Goal: Check status: Check status

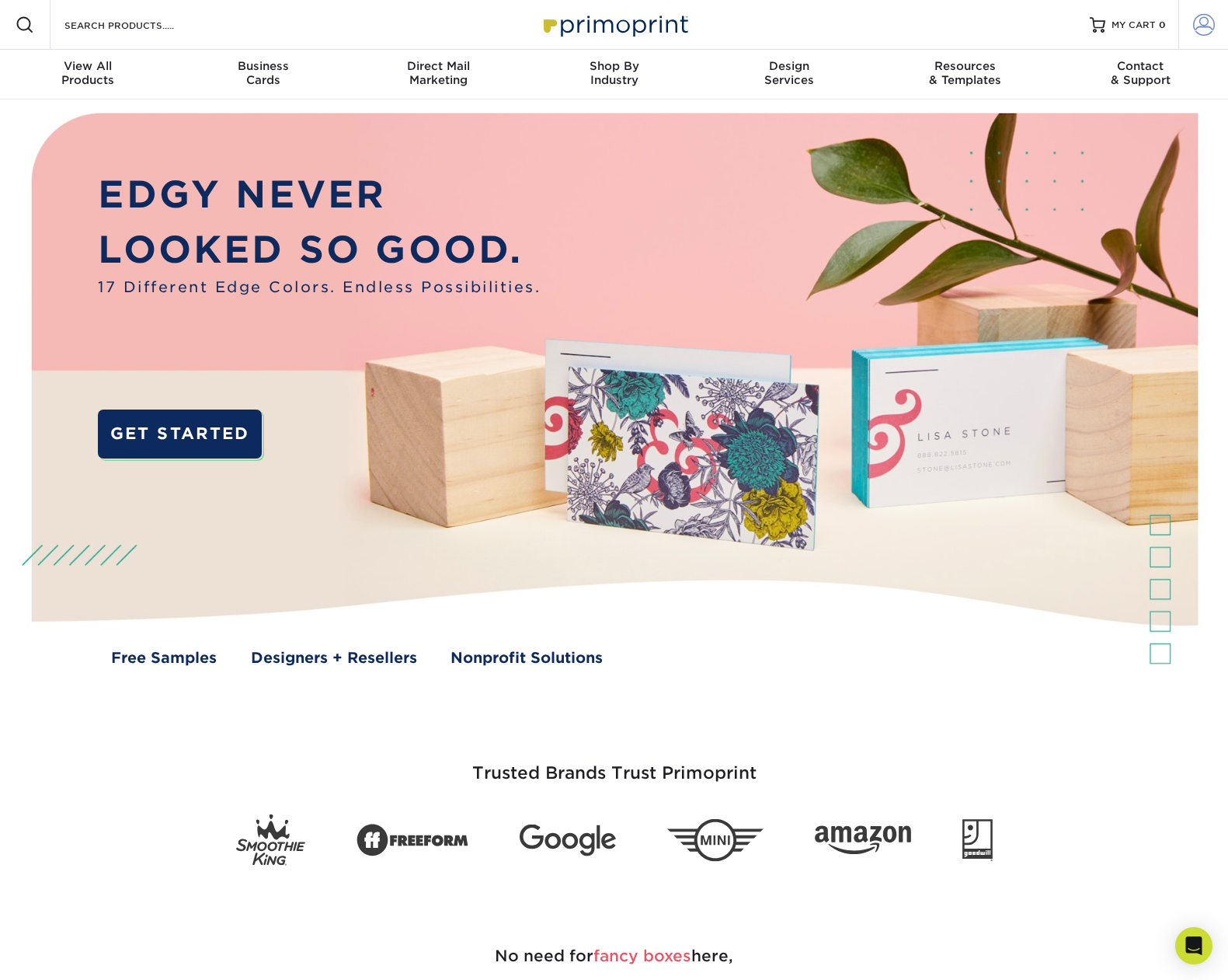
click at [1209, 30] on span at bounding box center [1204, 25] width 22 height 22
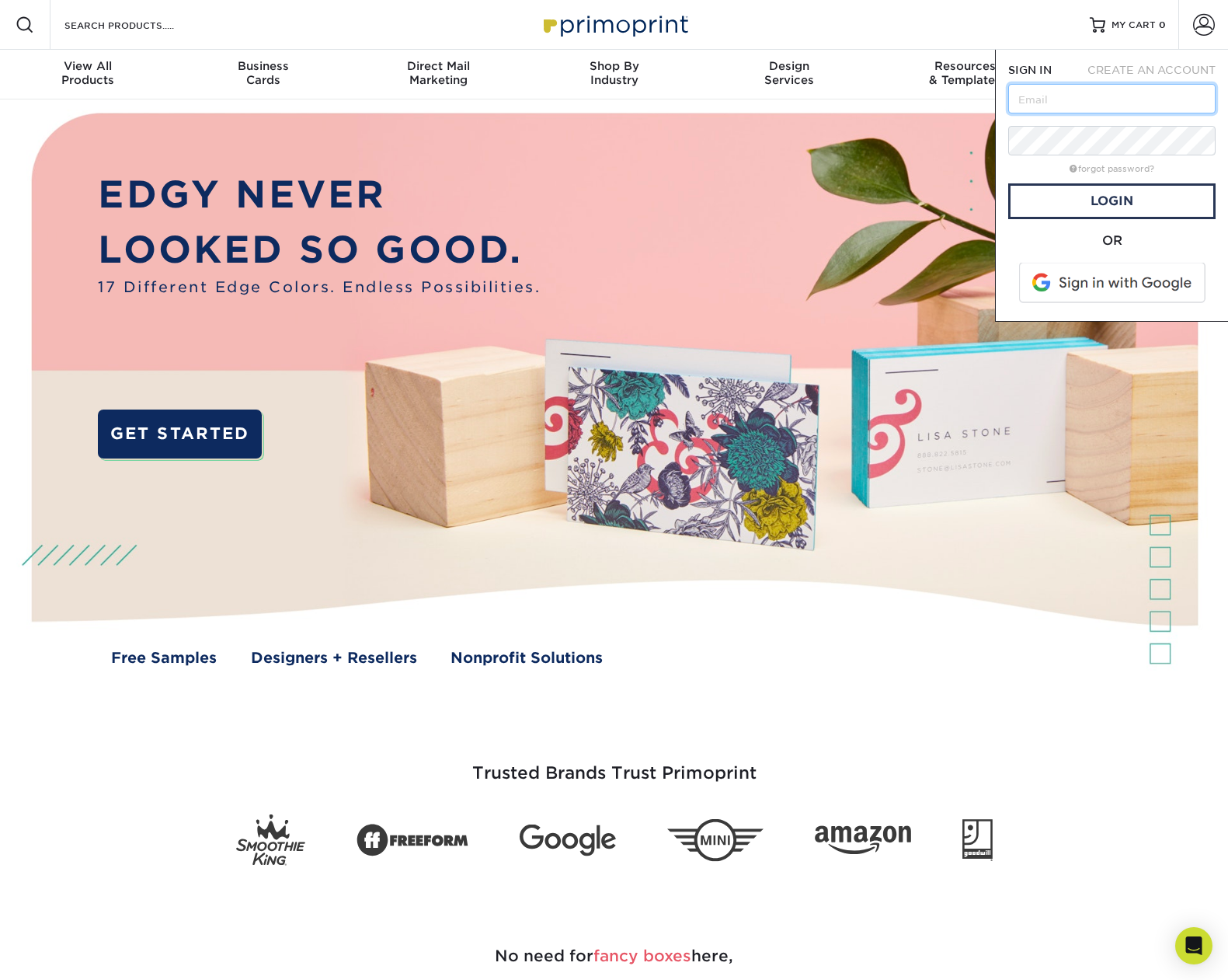
click at [1057, 101] on input "text" at bounding box center [1112, 98] width 208 height 30
type input "[EMAIL_ADDRESS][DOMAIN_NAME]"
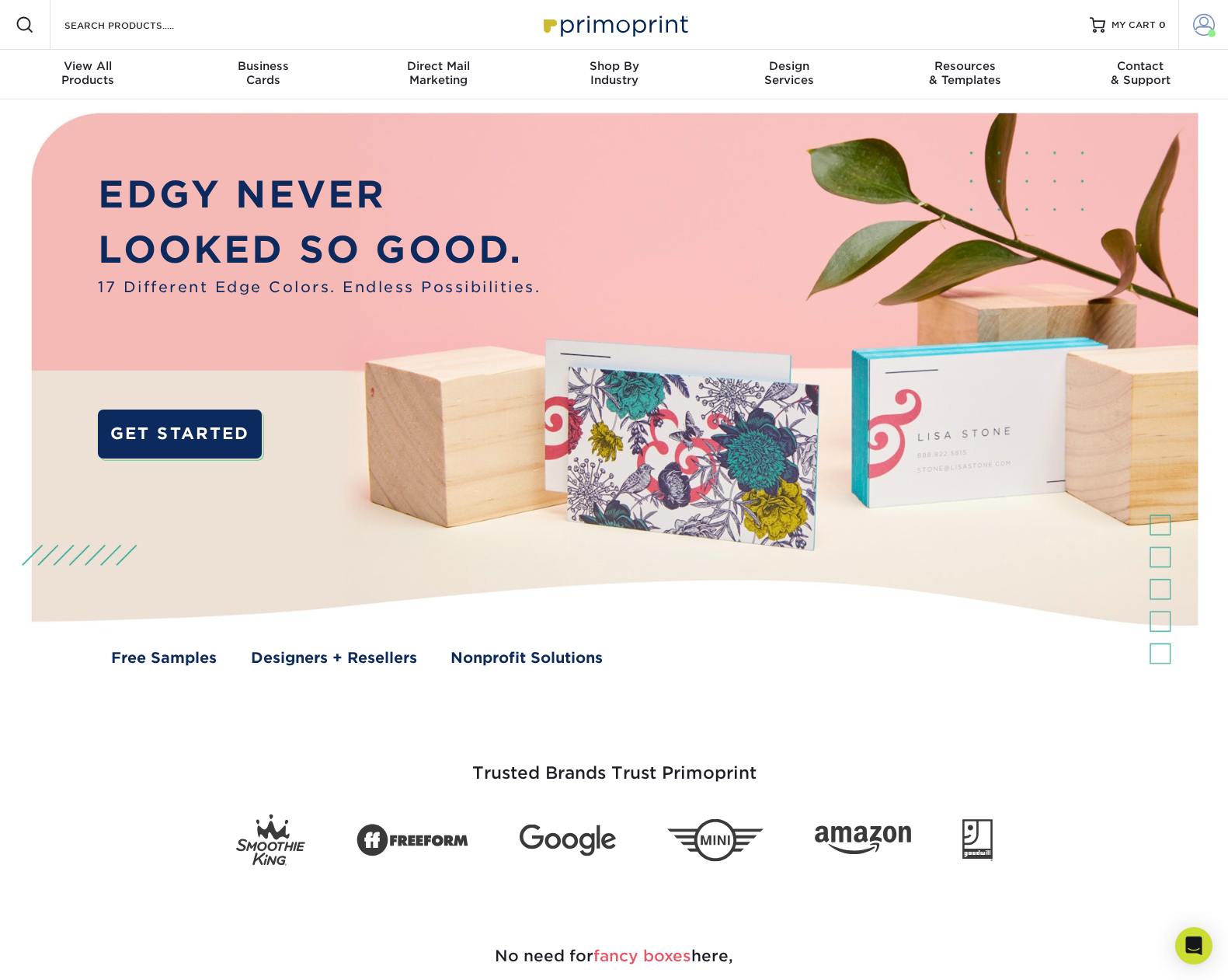
click at [1205, 22] on span at bounding box center [1204, 25] width 22 height 22
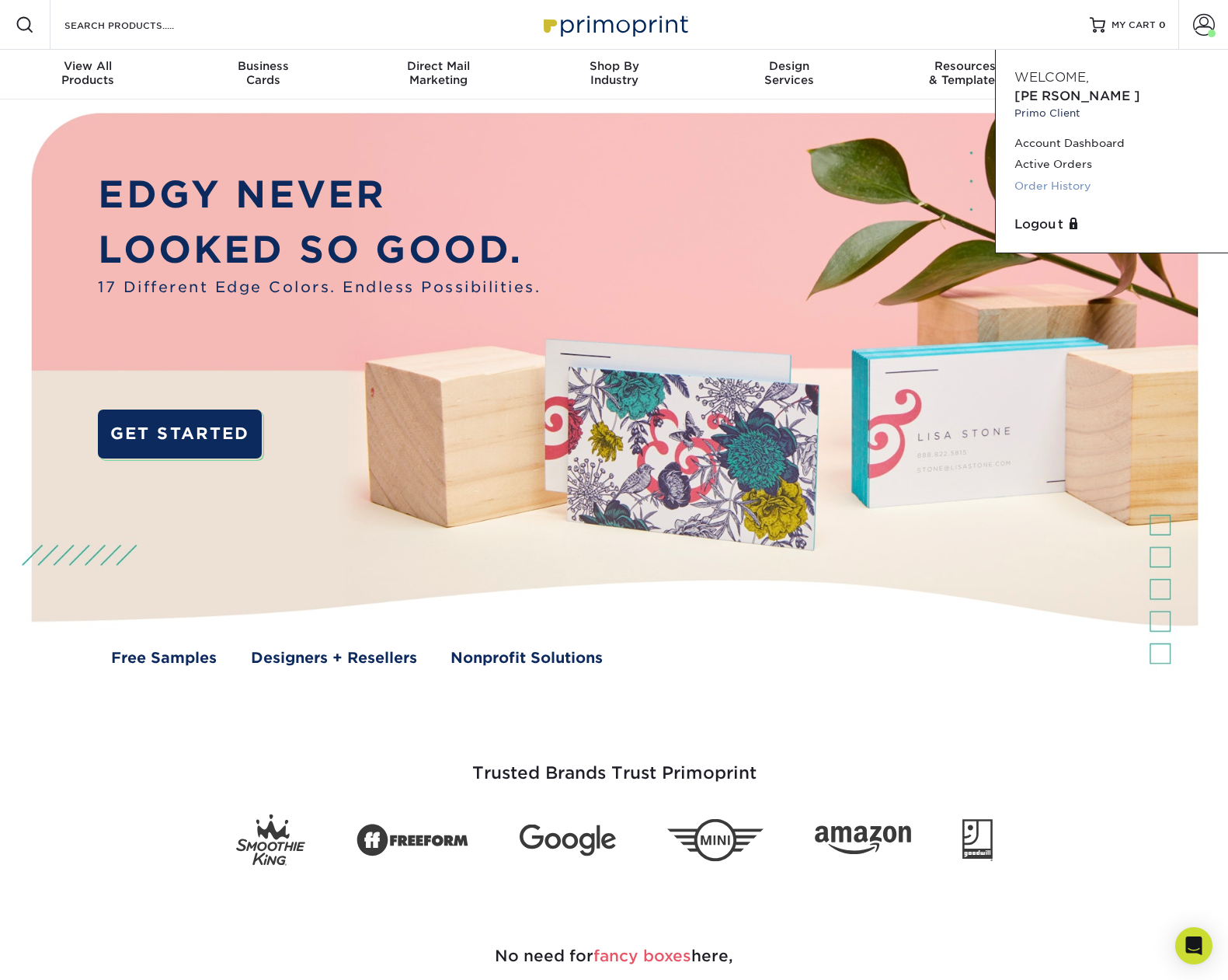
click at [1070, 175] on link "Order History" at bounding box center [1112, 185] width 195 height 21
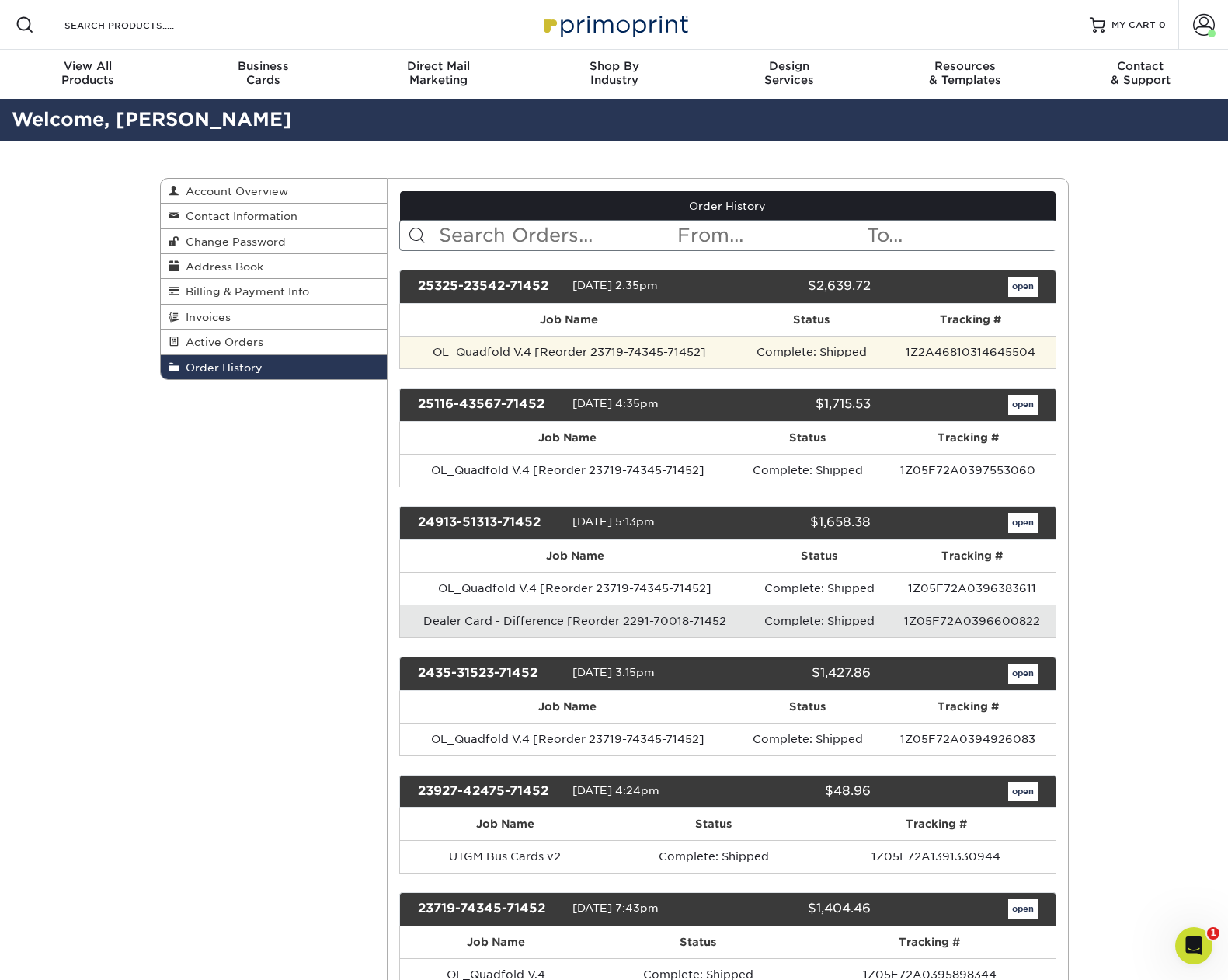
click at [727, 358] on td "OL_Quadfold V.4 [Reorder 23719-74345-71452]" at bounding box center [568, 352] width 338 height 32
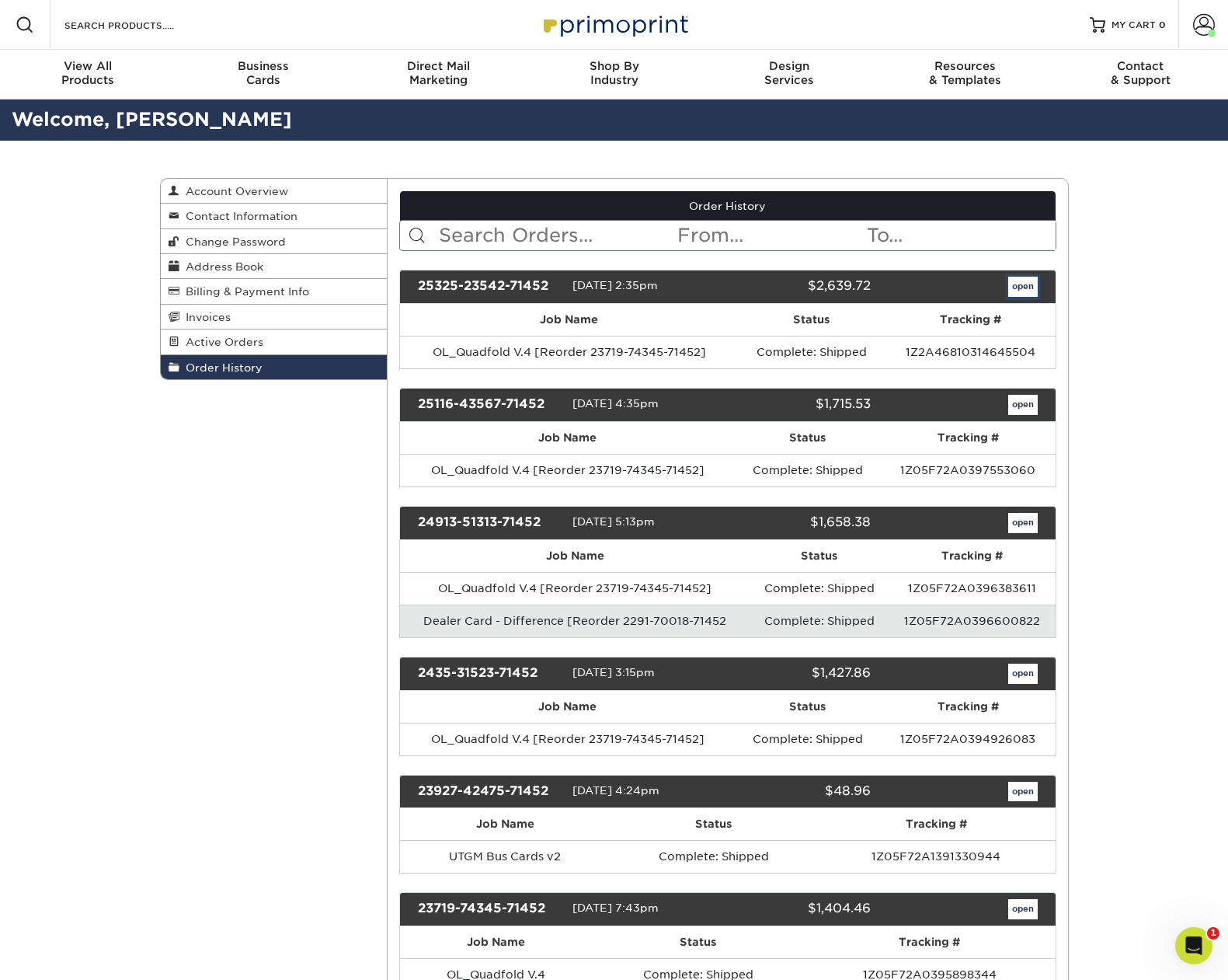
click at [1015, 288] on link "open" at bounding box center [1024, 286] width 30 height 20
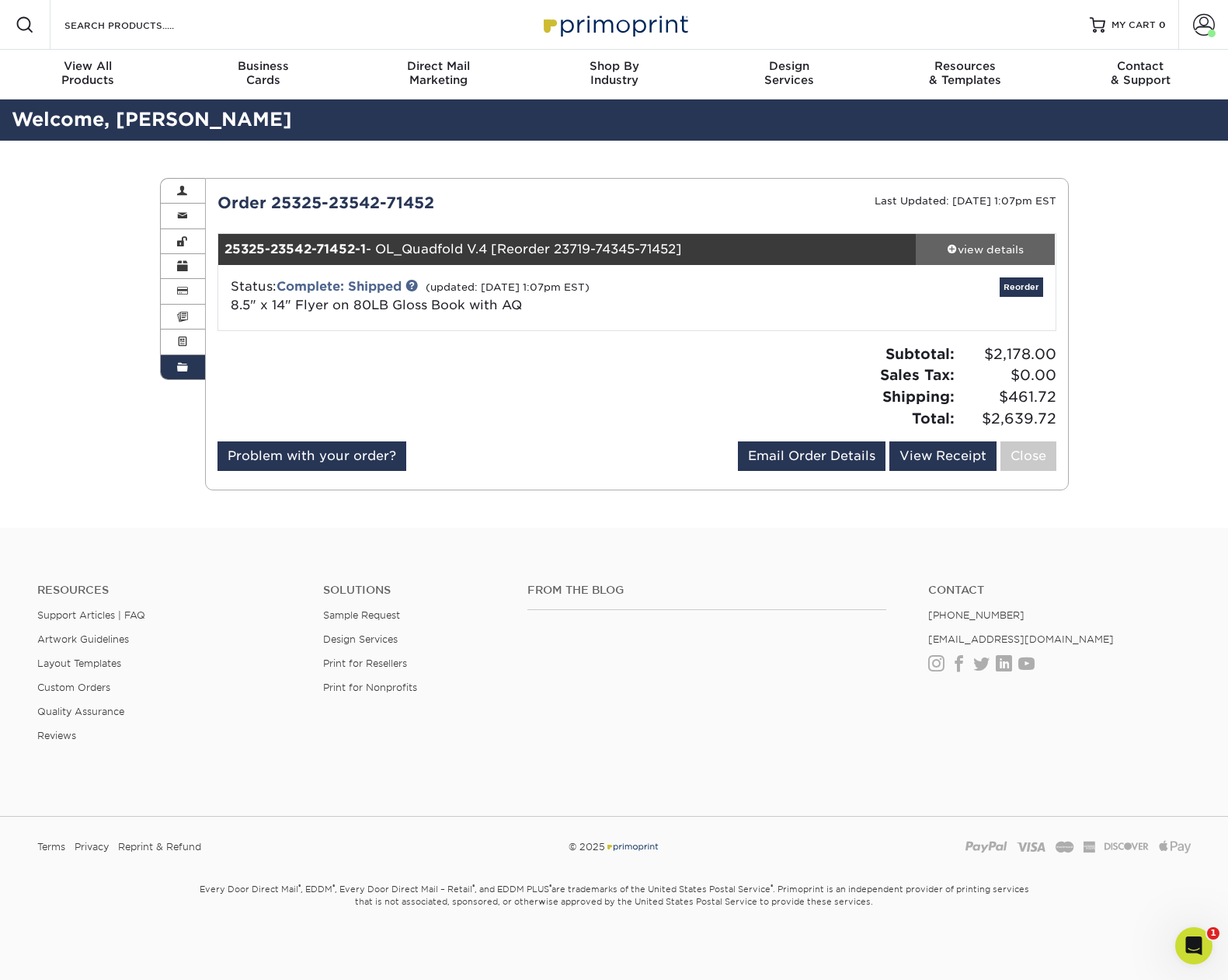
click at [962, 248] on div "view details" at bounding box center [986, 249] width 140 height 16
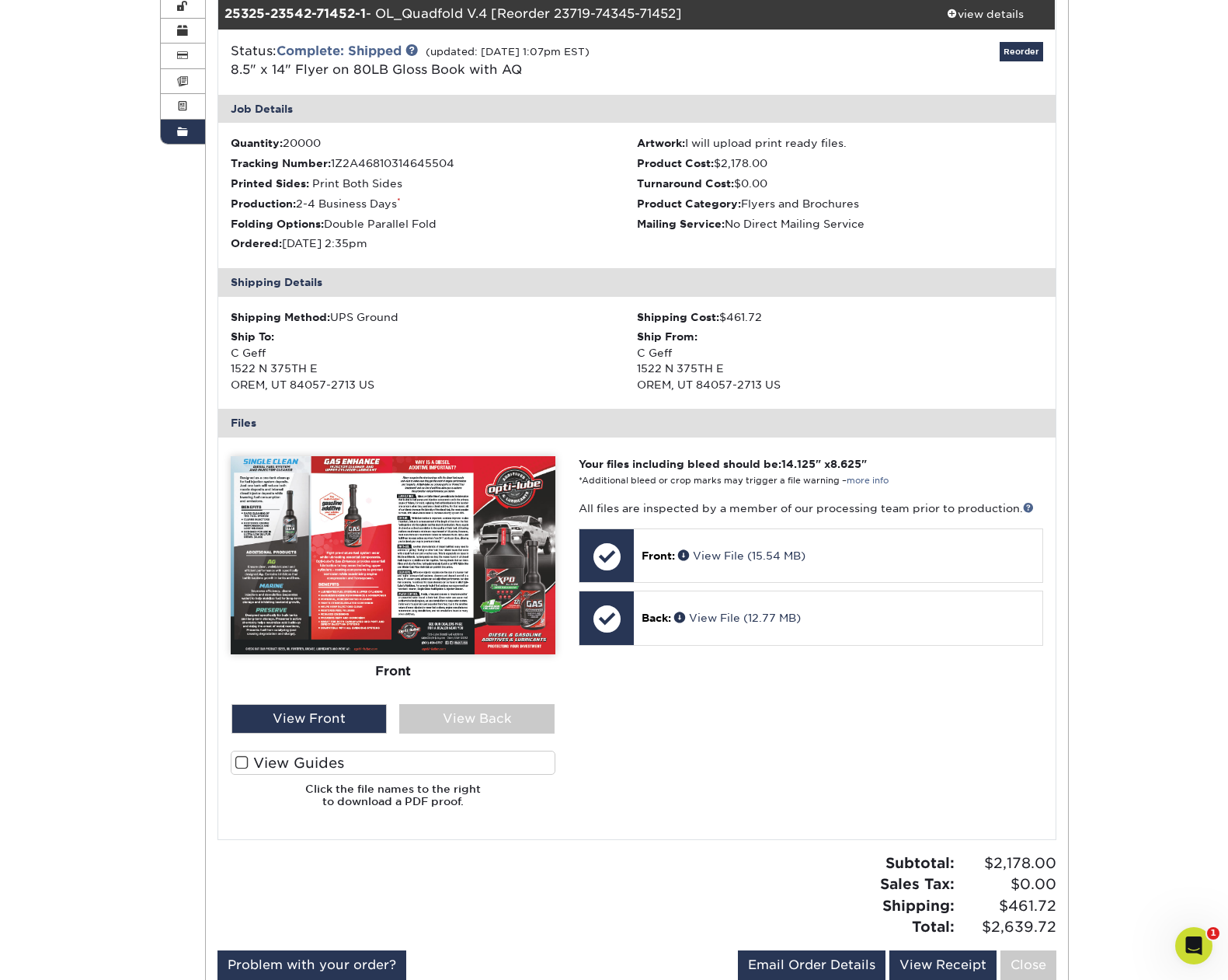
scroll to position [310, 0]
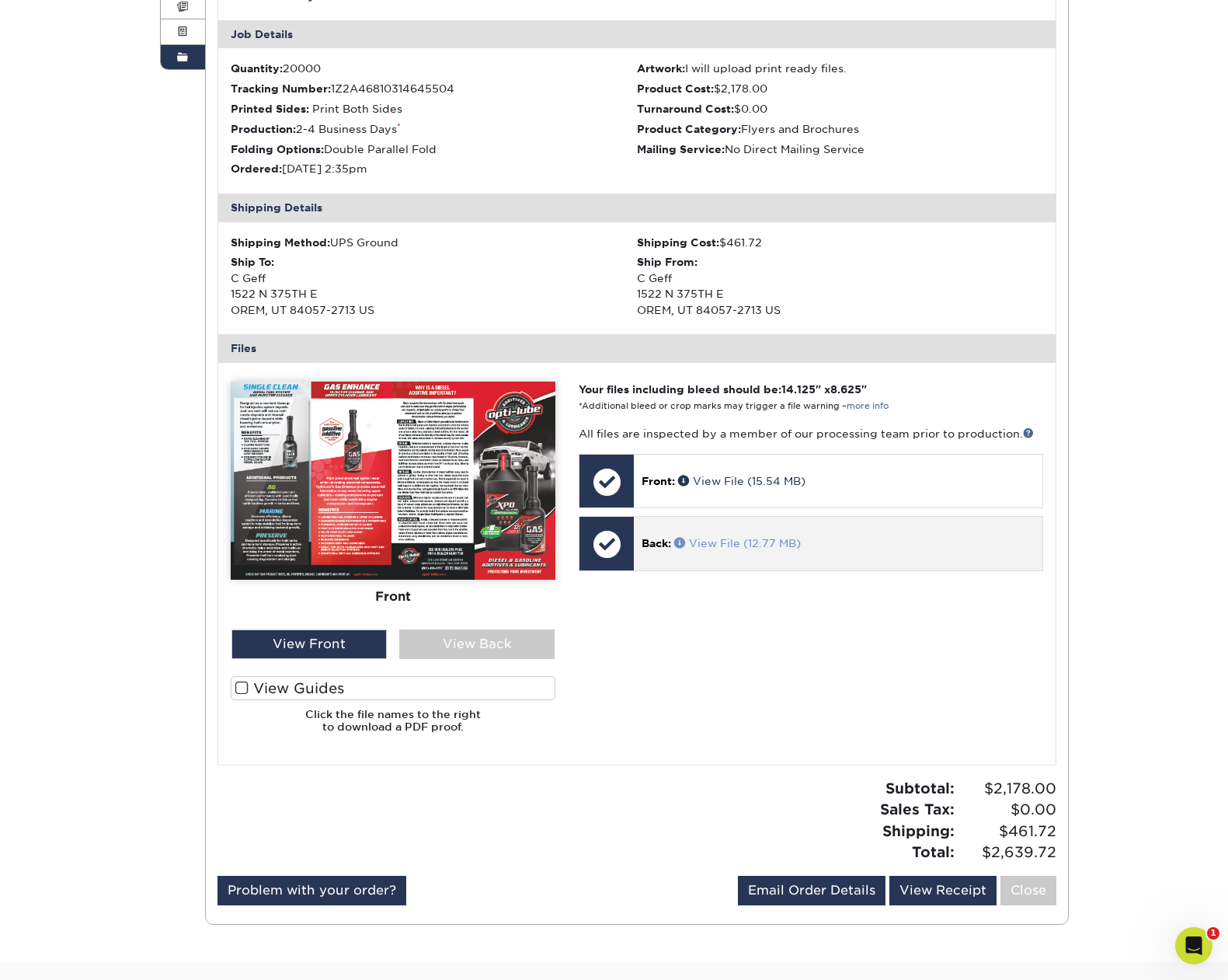
click at [732, 538] on link "View File (12.77 MB)" at bounding box center [737, 543] width 127 height 12
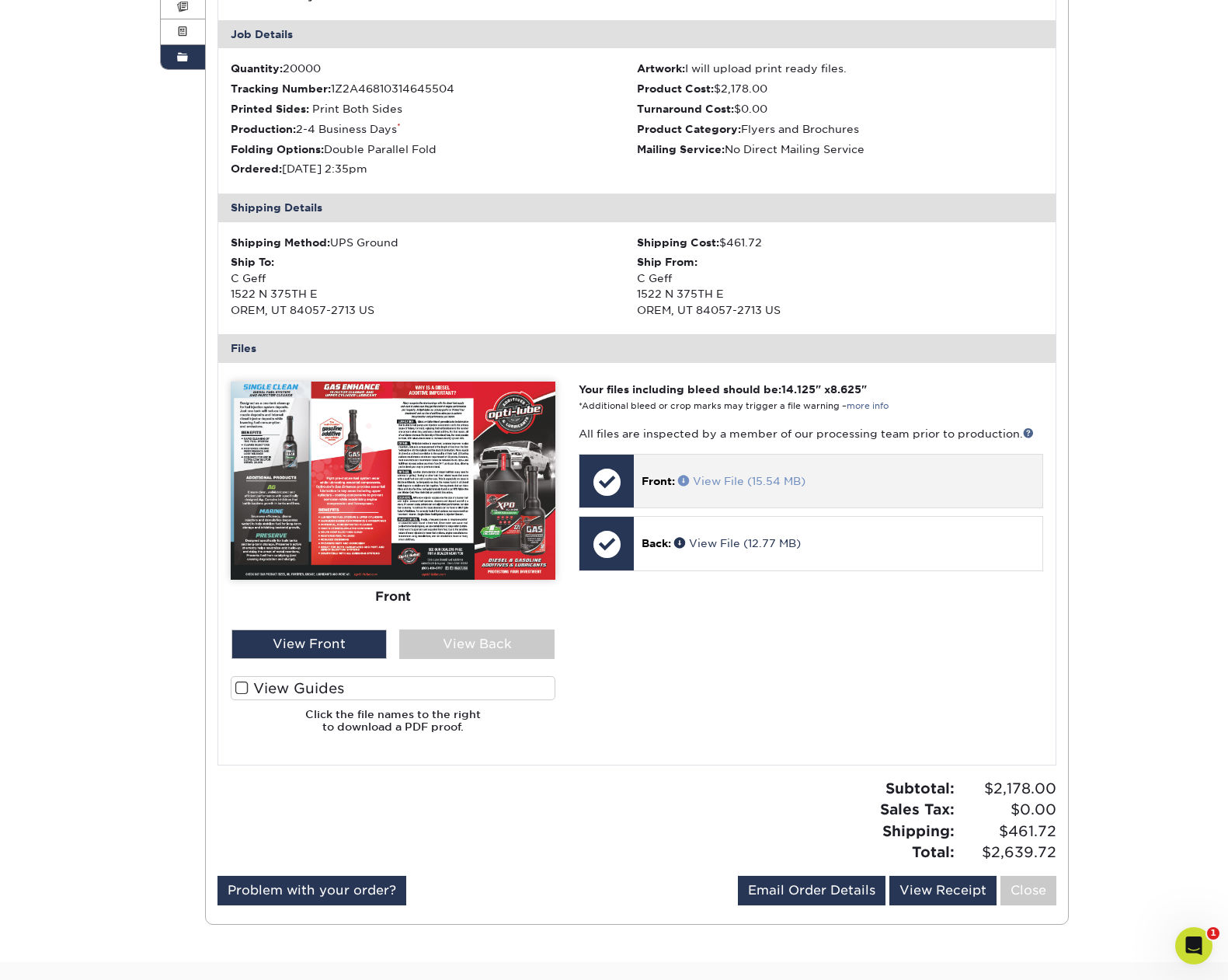
click at [780, 478] on link "View File (15.54 MB)" at bounding box center [742, 481] width 127 height 12
click at [722, 484] on link "View File (15.54 MB)" at bounding box center [742, 481] width 127 height 12
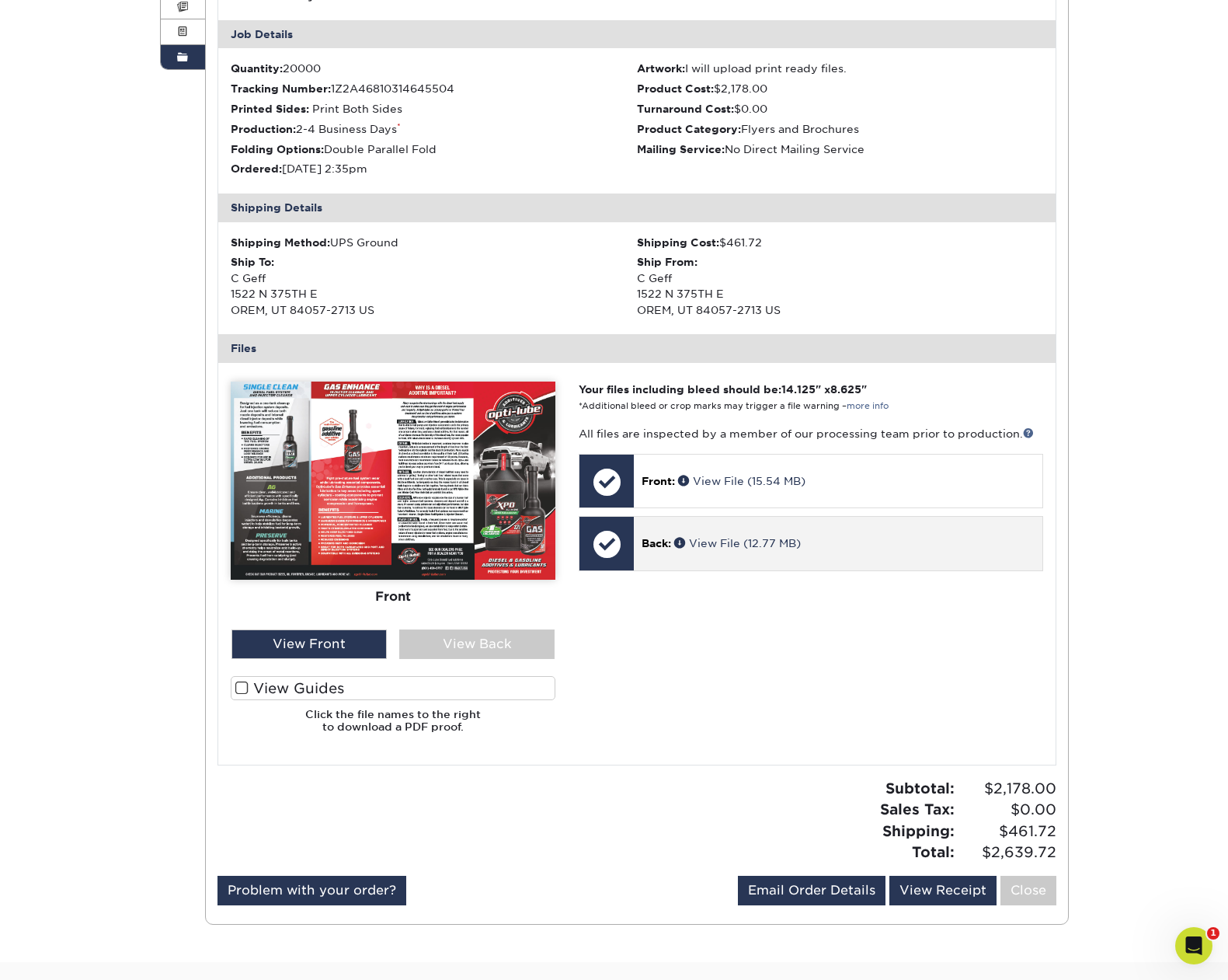
click at [679, 552] on div "Back: View File (12.77 MB)" at bounding box center [837, 543] width 408 height 53
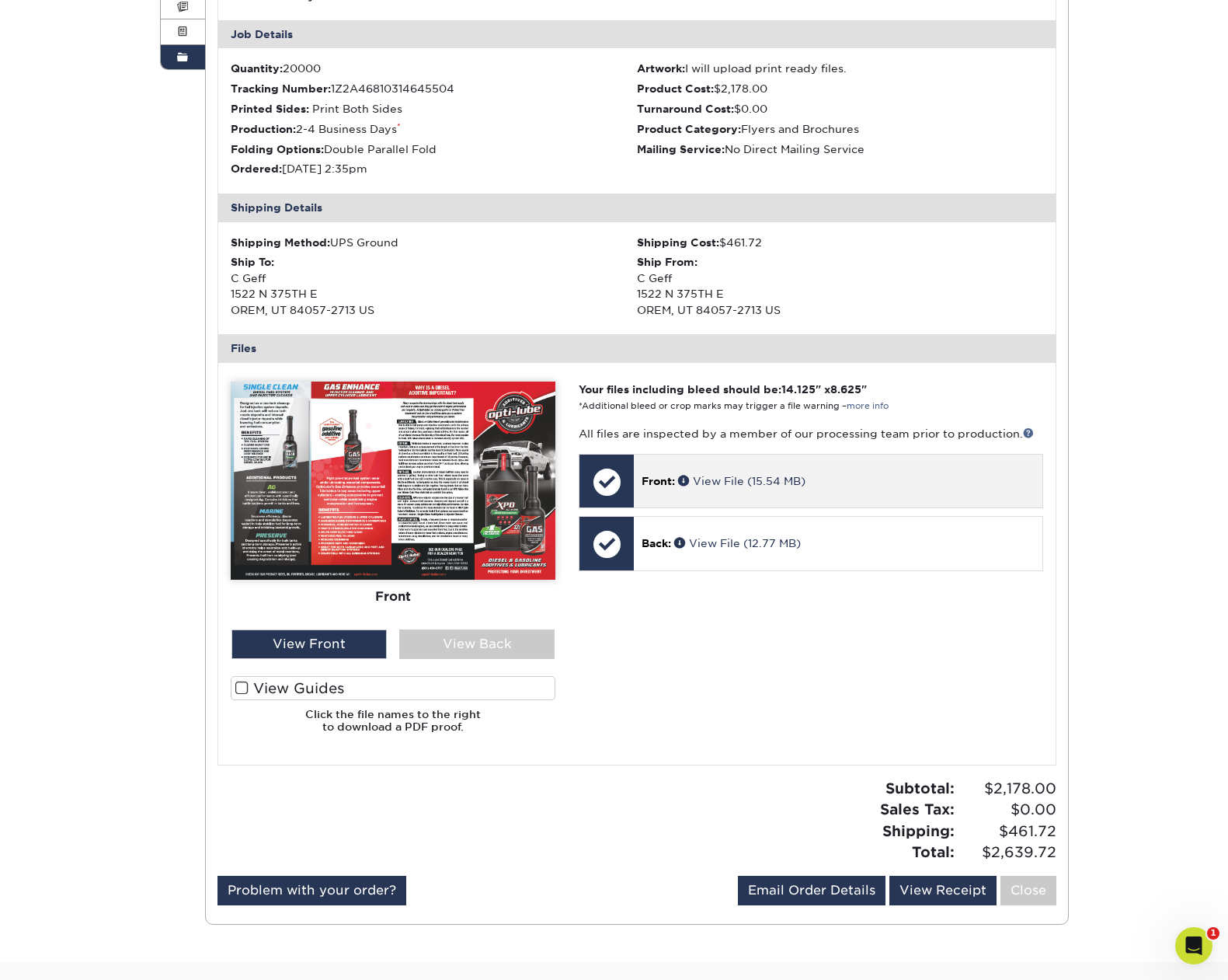
click at [765, 493] on div "Front: View File (15.54 MB)" at bounding box center [837, 481] width 408 height 53
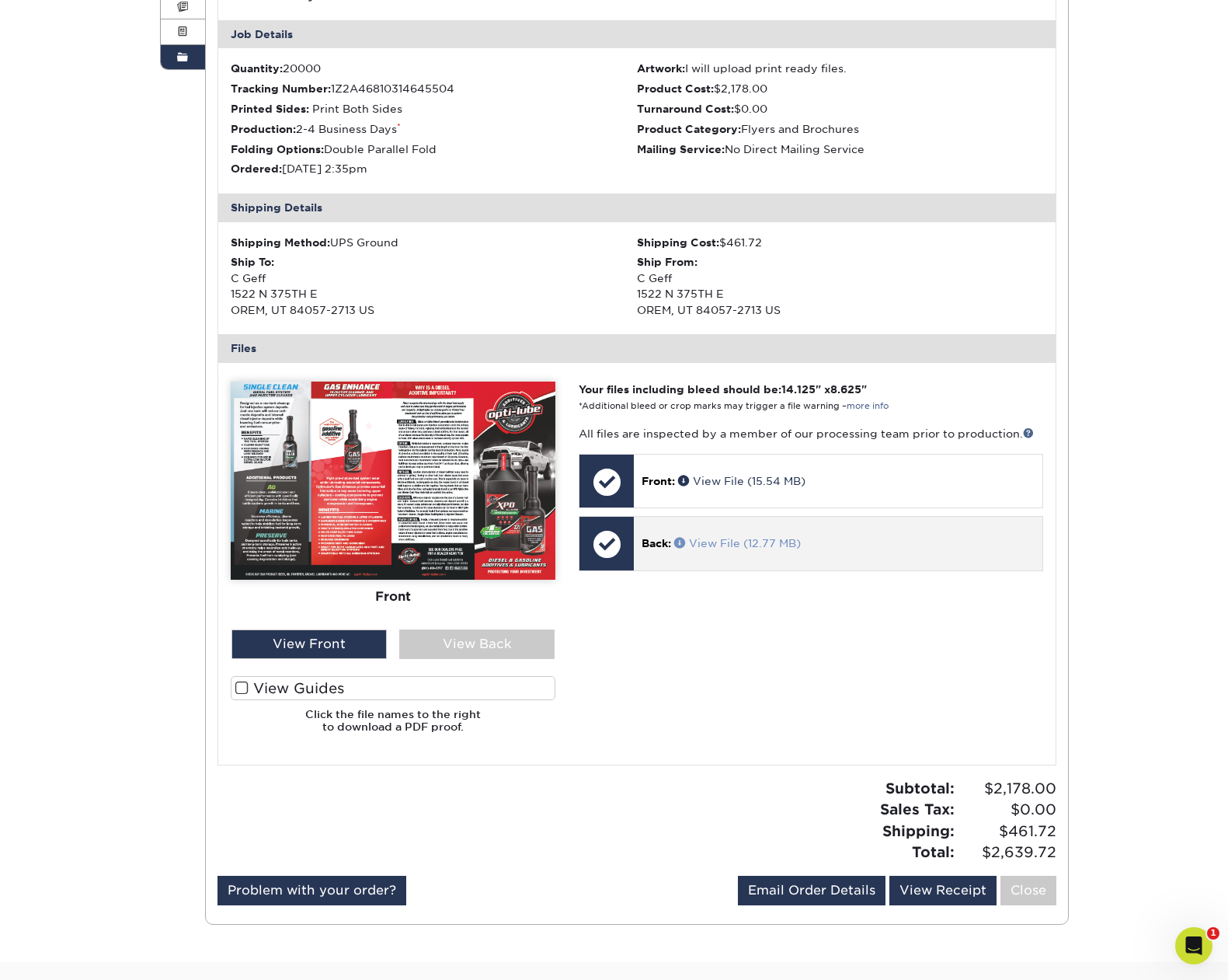
click at [753, 540] on link "View File (12.77 MB)" at bounding box center [737, 543] width 127 height 12
